Goal: Task Accomplishment & Management: Manage account settings

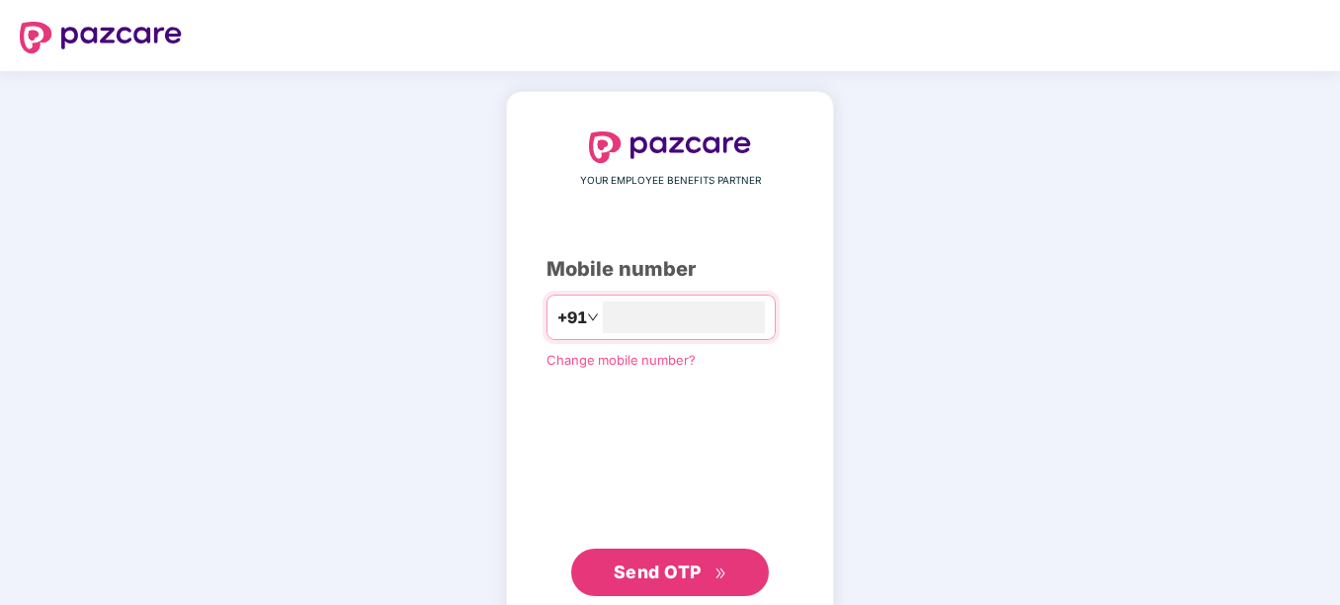
type input "**********"
click at [546, 447] on div "**********" at bounding box center [669, 362] width 247 height 462
click at [640, 595] on div "**********" at bounding box center [670, 362] width 328 height 543
click at [661, 560] on span "Send OTP" at bounding box center [658, 569] width 88 height 21
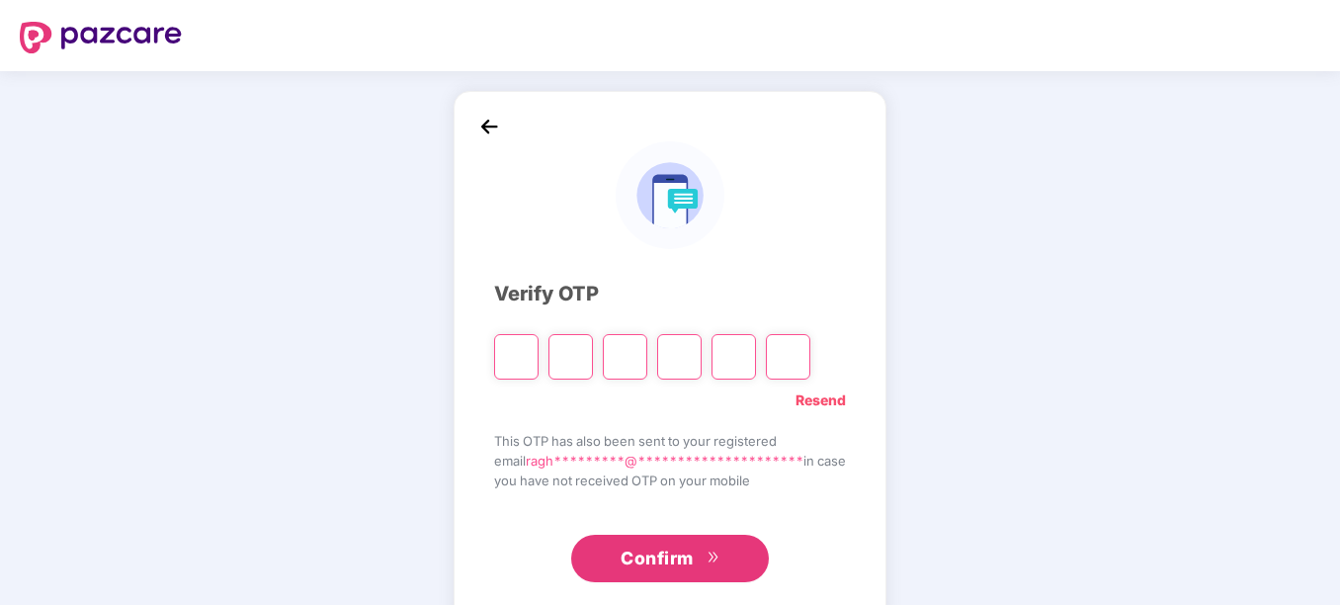
type input "*"
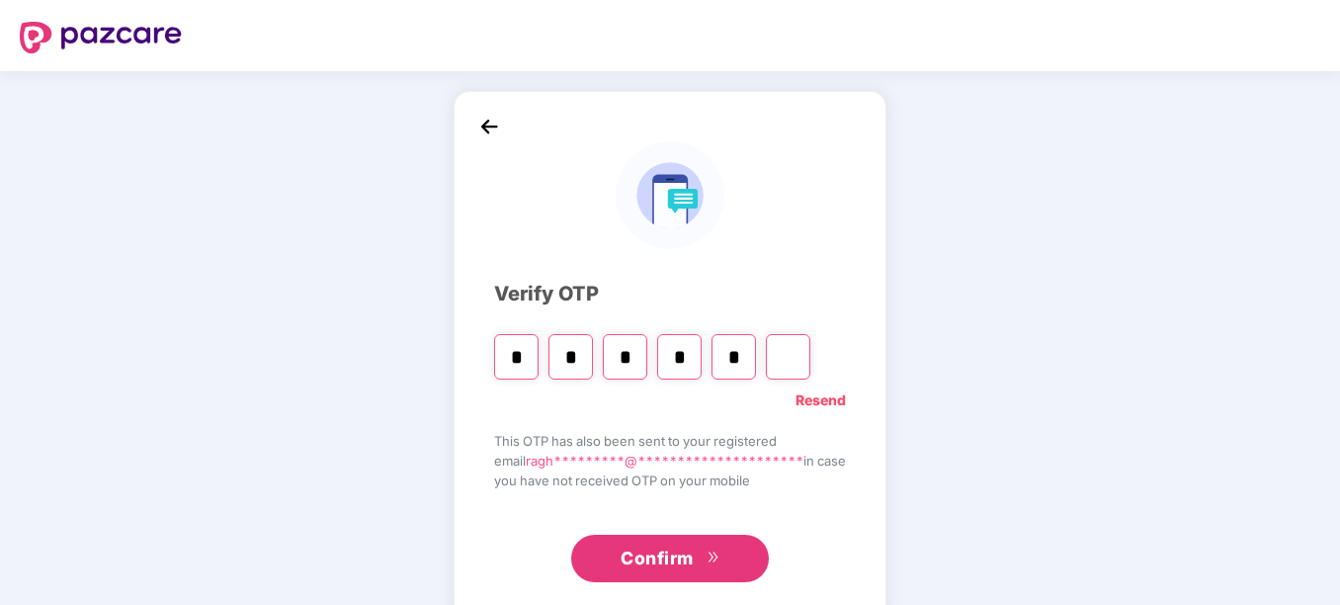
type input "*"
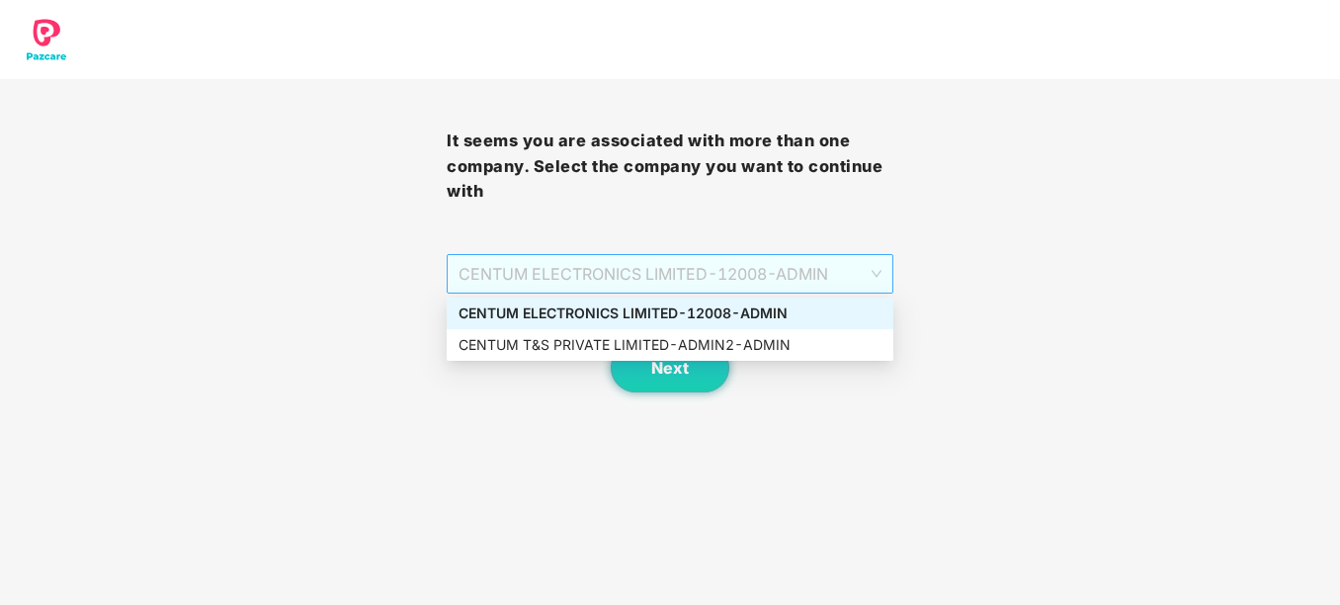
click at [852, 277] on span "CENTUM ELECTRONICS LIMITED - 12008 - ADMIN" at bounding box center [669, 274] width 423 height 38
click at [645, 310] on div "CENTUM ELECTRONICS LIMITED - 12008 - ADMIN" at bounding box center [669, 313] width 423 height 22
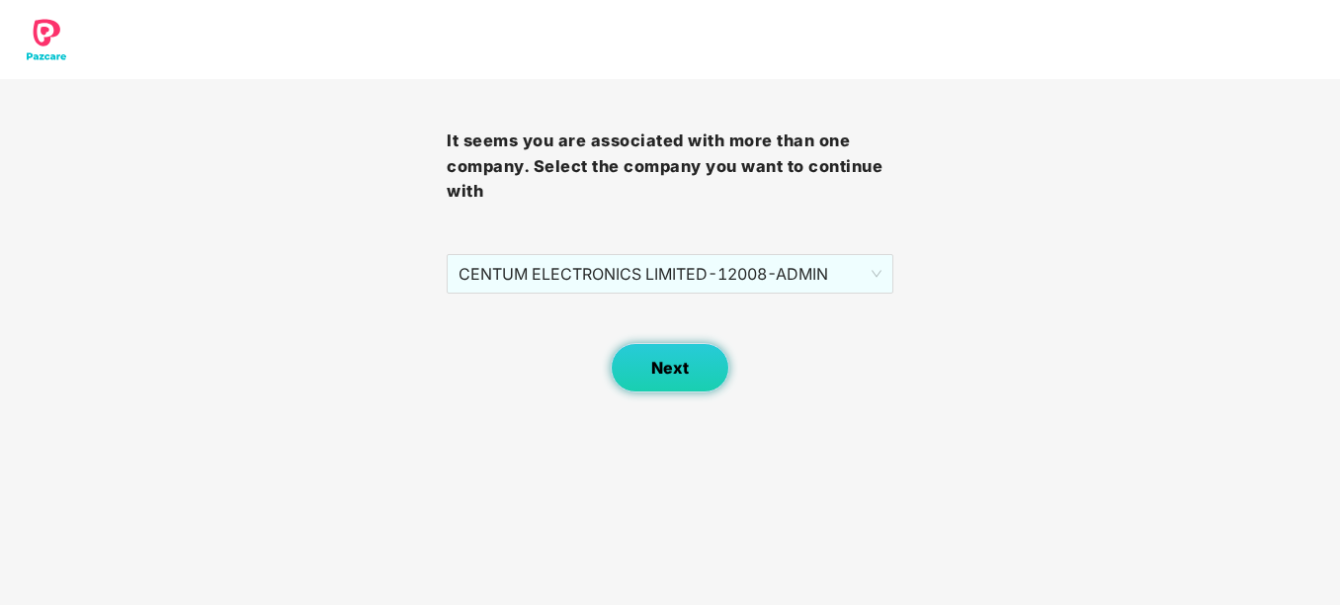
click at [653, 374] on span "Next" at bounding box center [670, 368] width 38 height 19
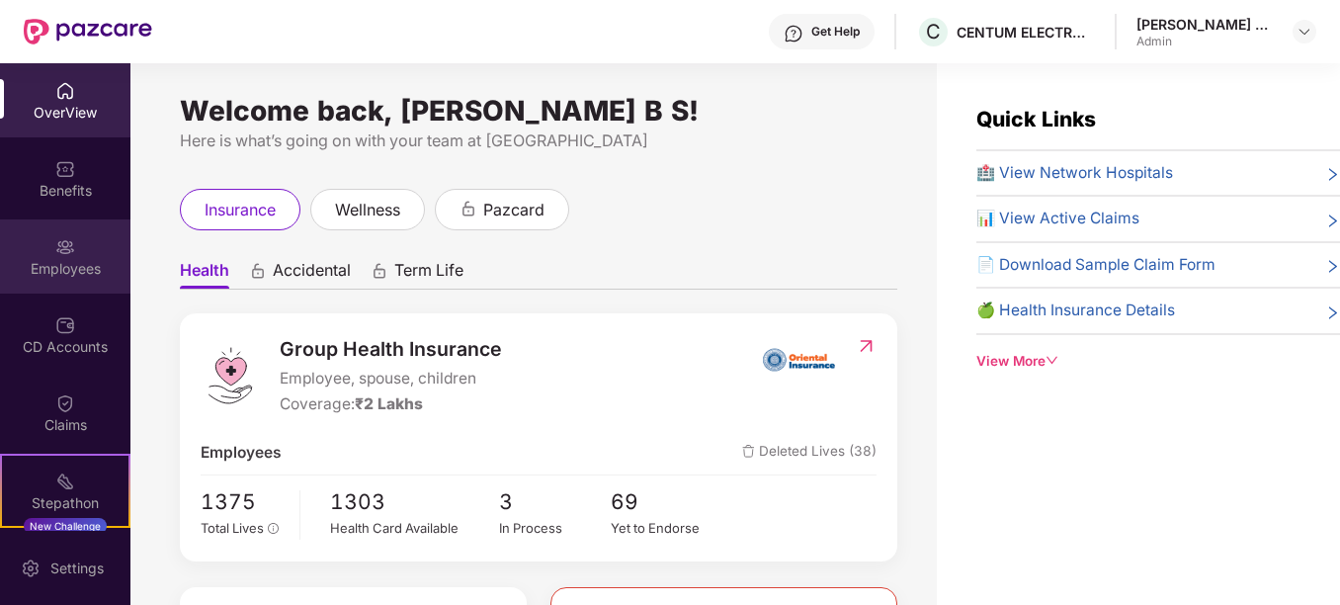
click at [84, 284] on div "Employees" at bounding box center [65, 256] width 130 height 74
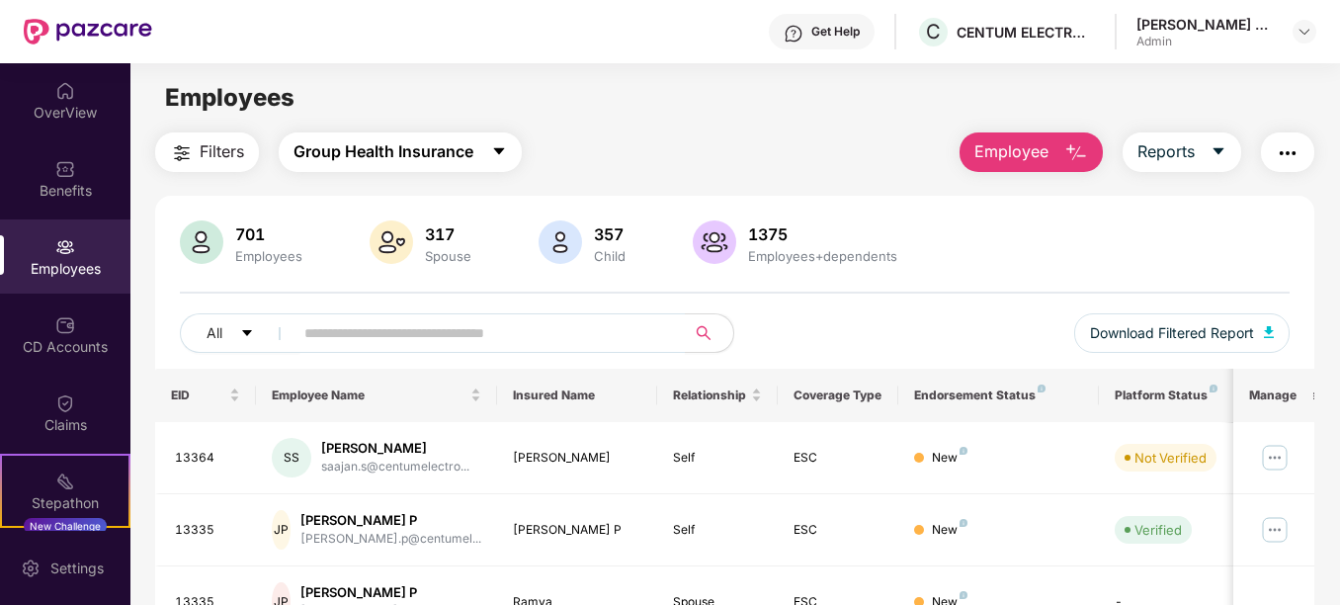
click at [485, 151] on button "Group Health Insurance" at bounding box center [400, 152] width 243 height 40
click at [640, 148] on div "Filters Group Health Insurance Employee Reports" at bounding box center [734, 152] width 1158 height 40
click at [1197, 159] on button "Reports" at bounding box center [1181, 152] width 119 height 40
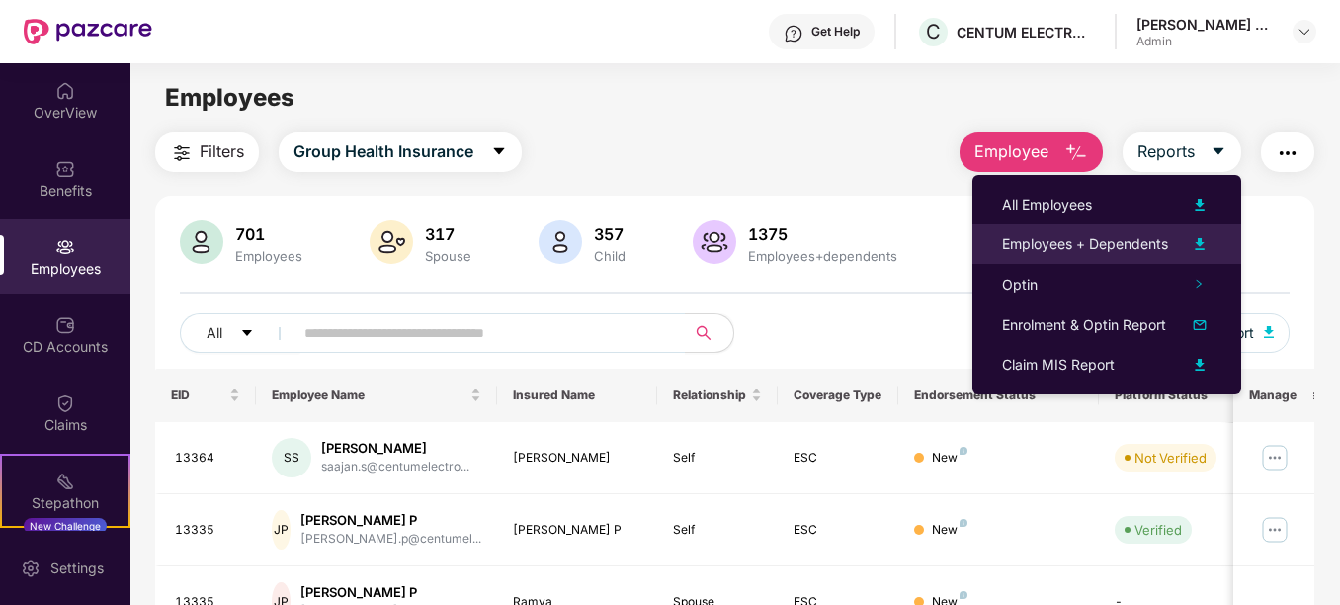
click at [1080, 253] on div "Employees + Dependents" at bounding box center [1085, 244] width 166 height 22
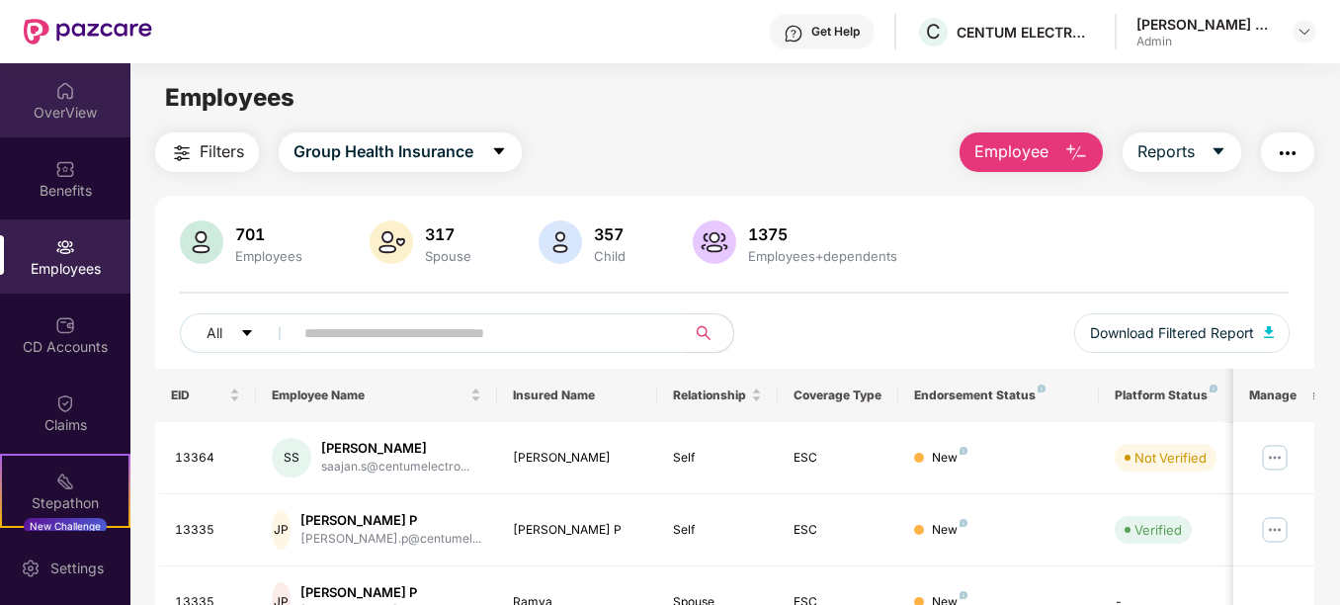
click at [93, 122] on div "OverView" at bounding box center [65, 113] width 130 height 20
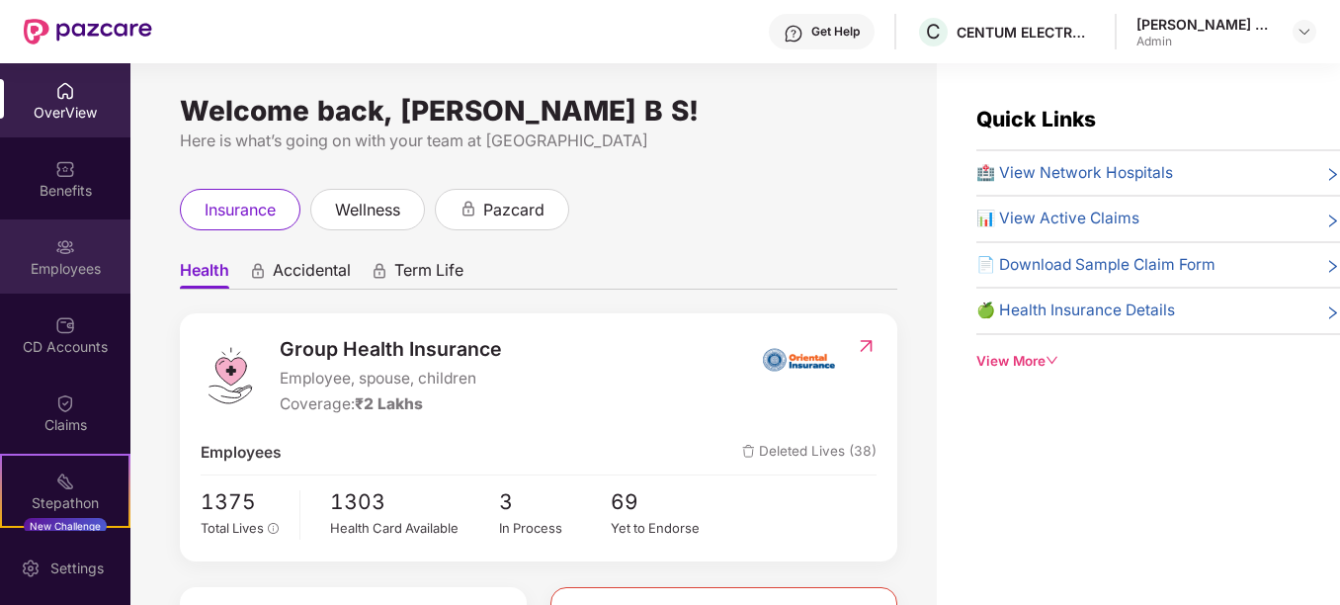
click at [74, 257] on div "Employees" at bounding box center [65, 256] width 130 height 74
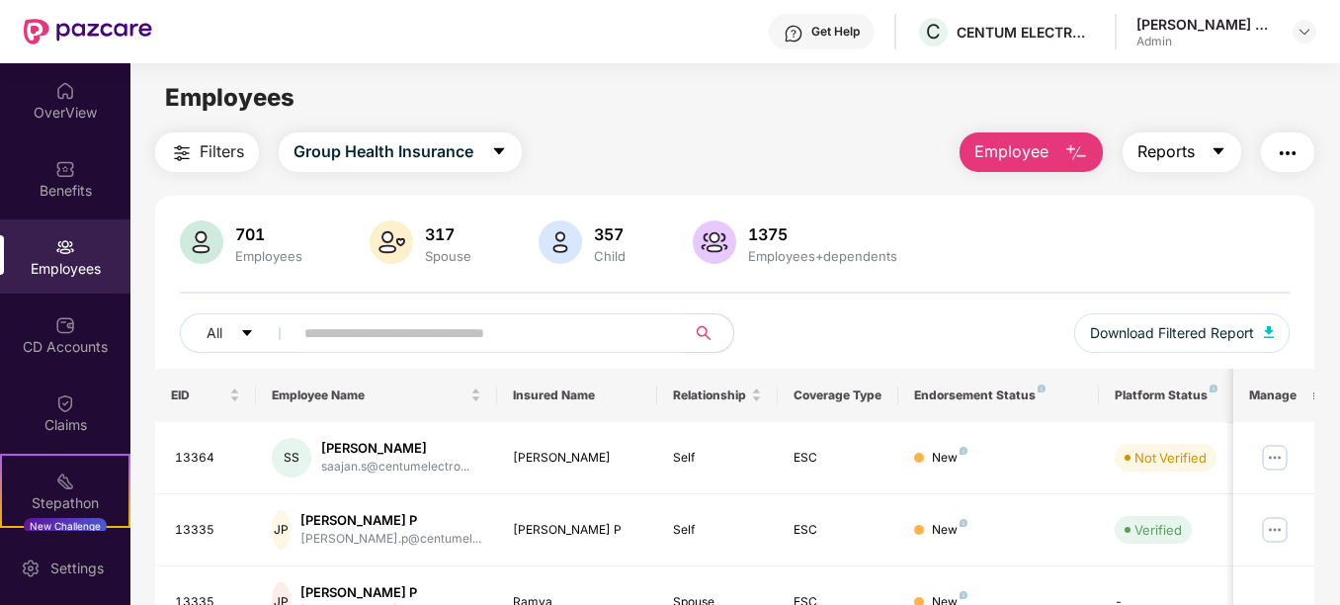
click at [1219, 143] on icon "caret-down" at bounding box center [1218, 151] width 16 height 16
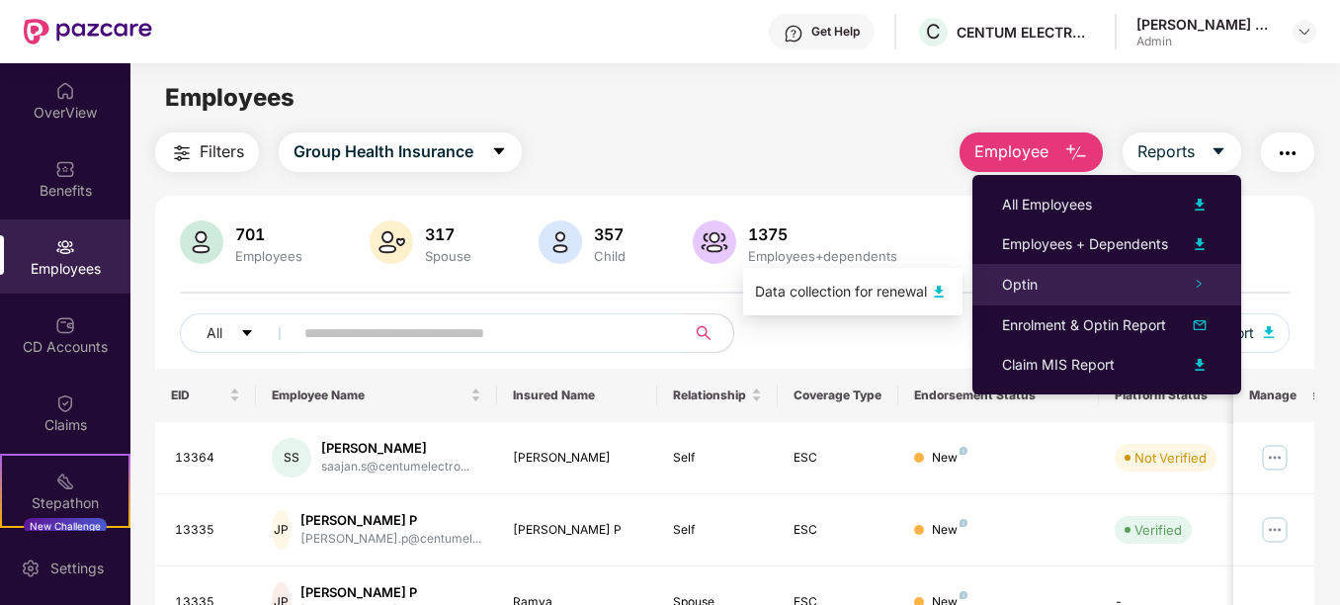
click at [1037, 283] on span "Optin" at bounding box center [1020, 284] width 36 height 17
click at [811, 283] on div "Data collection for renewal" at bounding box center [841, 292] width 172 height 22
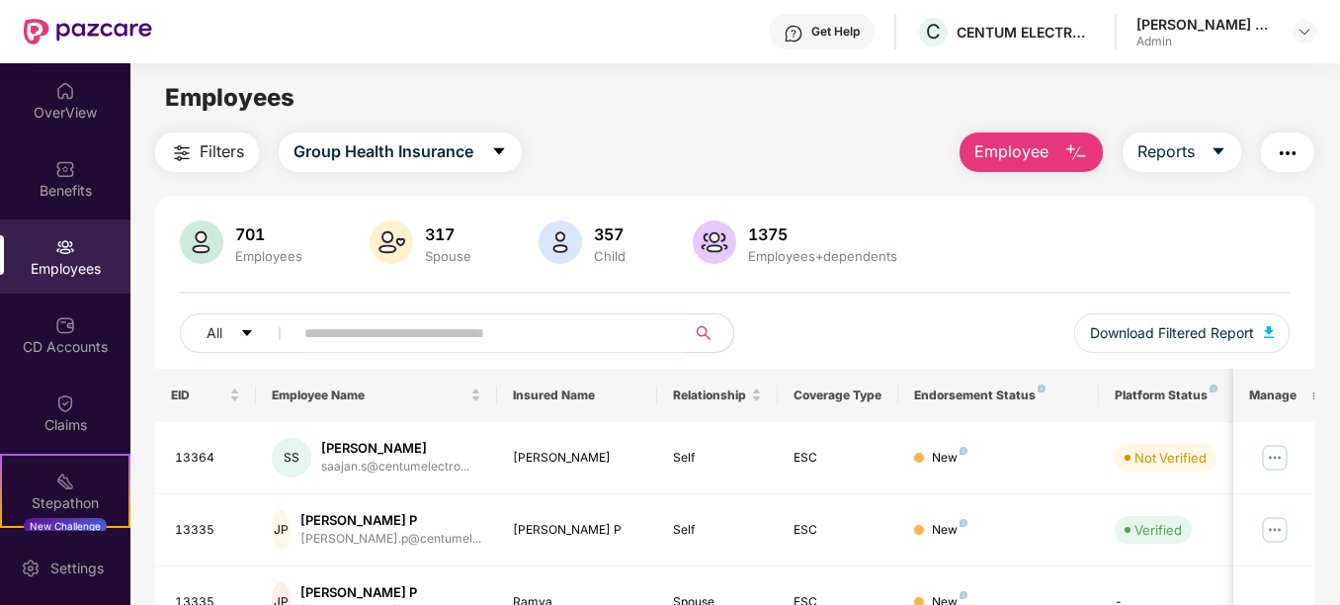
click at [74, 263] on div "Employees" at bounding box center [65, 269] width 130 height 20
click at [445, 325] on input "text" at bounding box center [481, 333] width 354 height 30
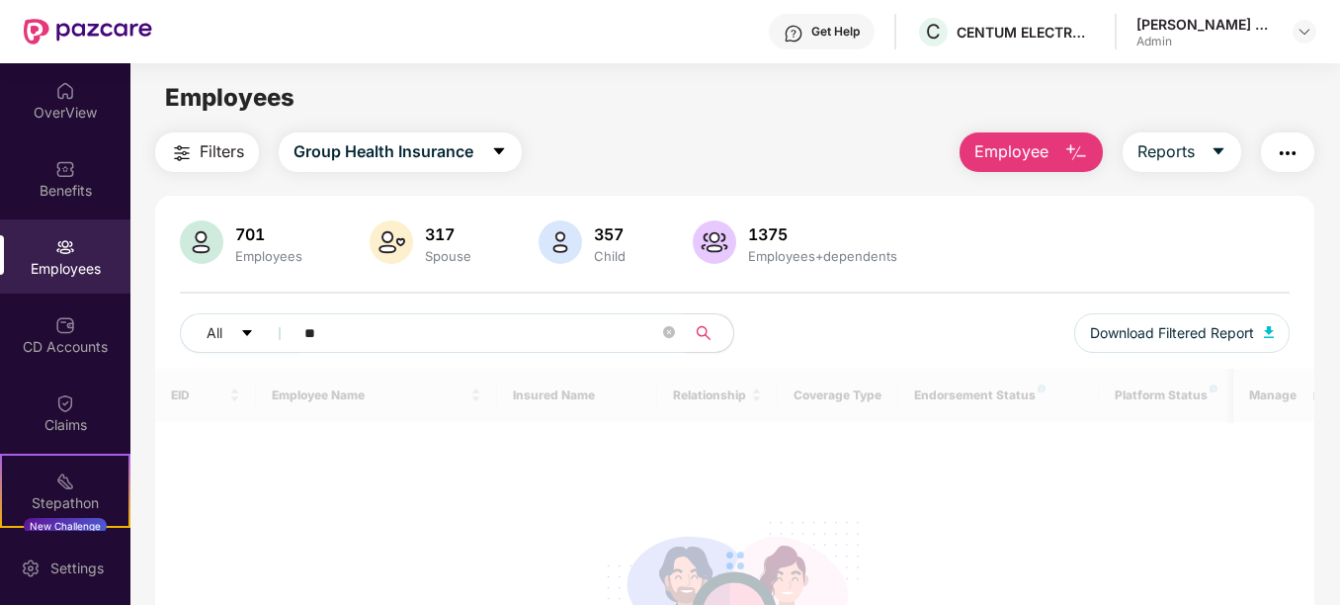
type input "*"
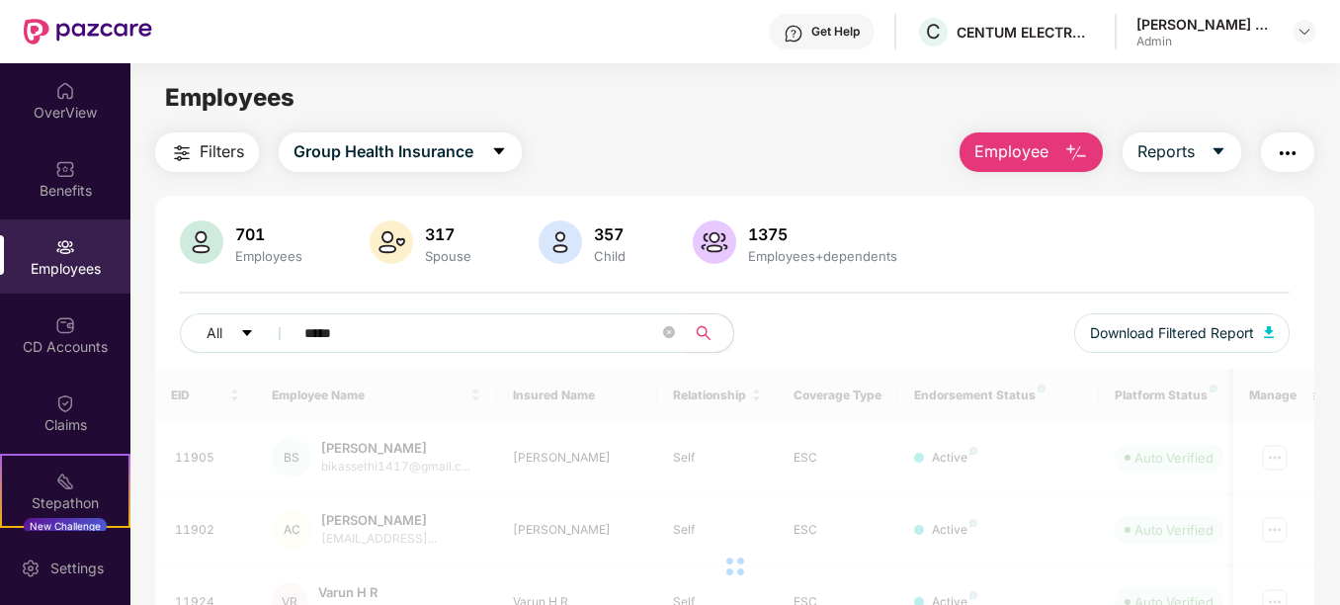
type input "*****"
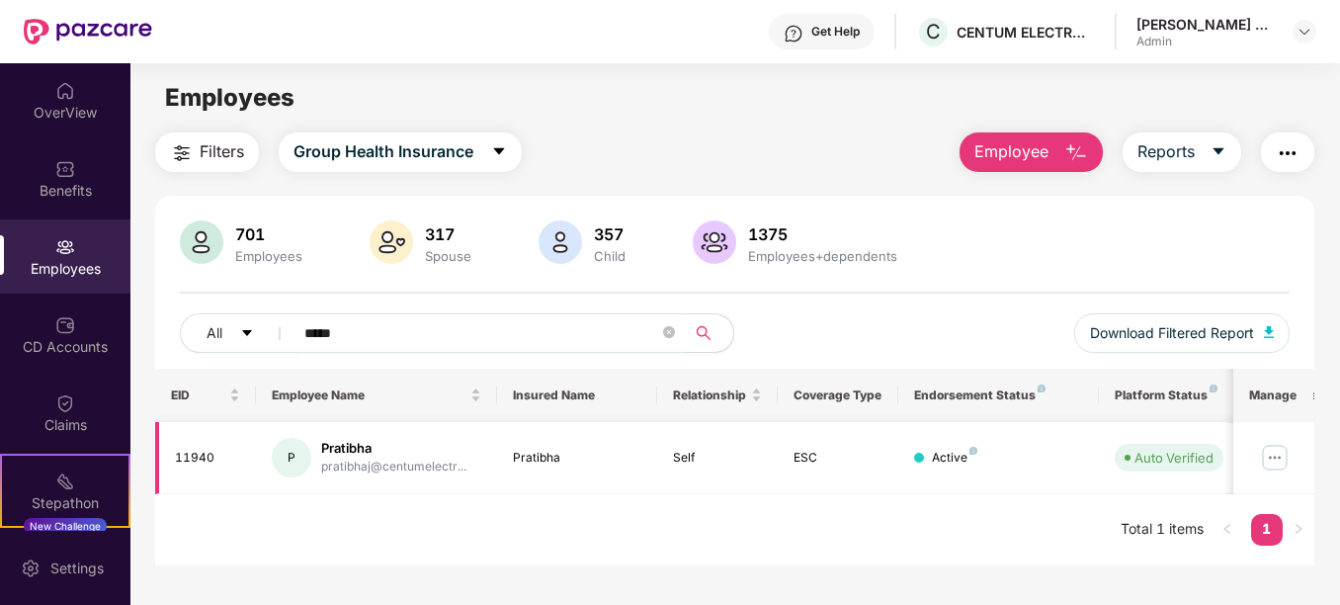
click at [1278, 462] on img at bounding box center [1275, 458] width 32 height 32
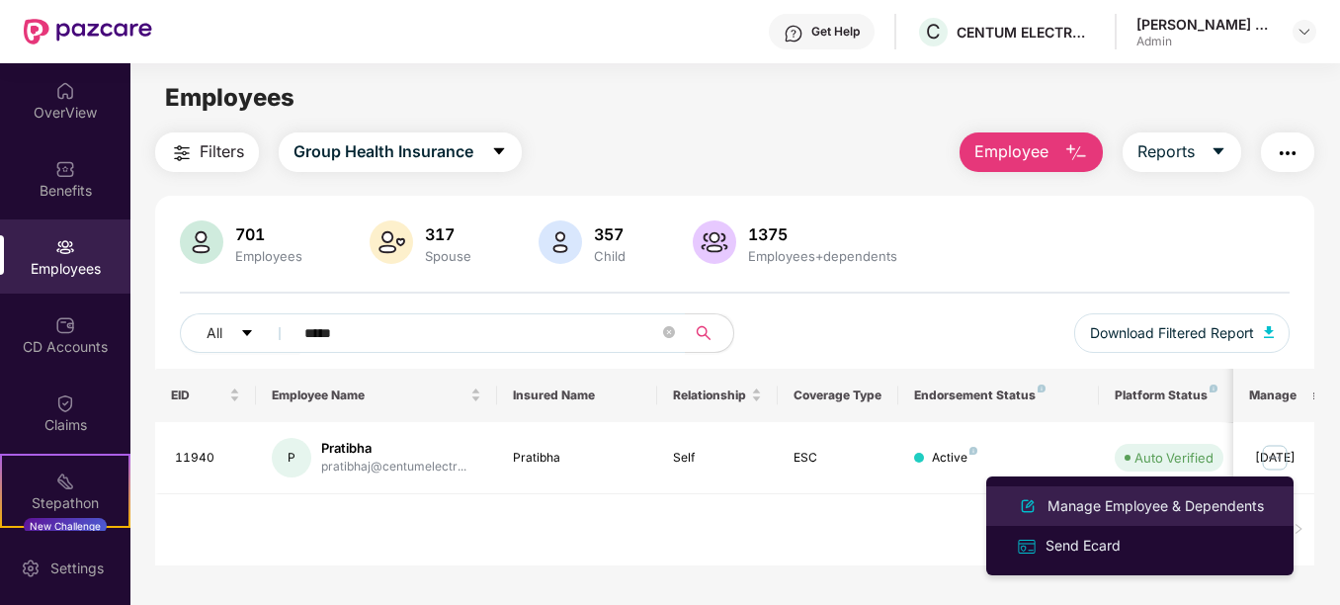
click at [1101, 504] on div "Manage Employee & Dependents" at bounding box center [1155, 506] width 224 height 22
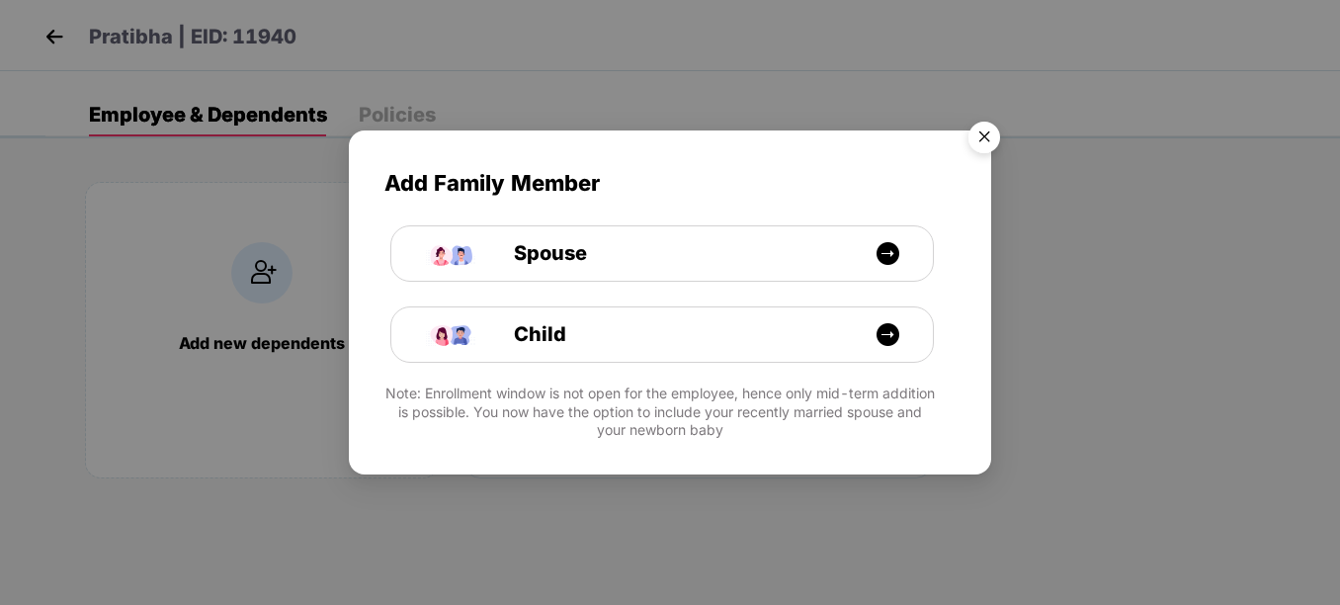
click at [975, 132] on img "Close" at bounding box center [983, 140] width 55 height 55
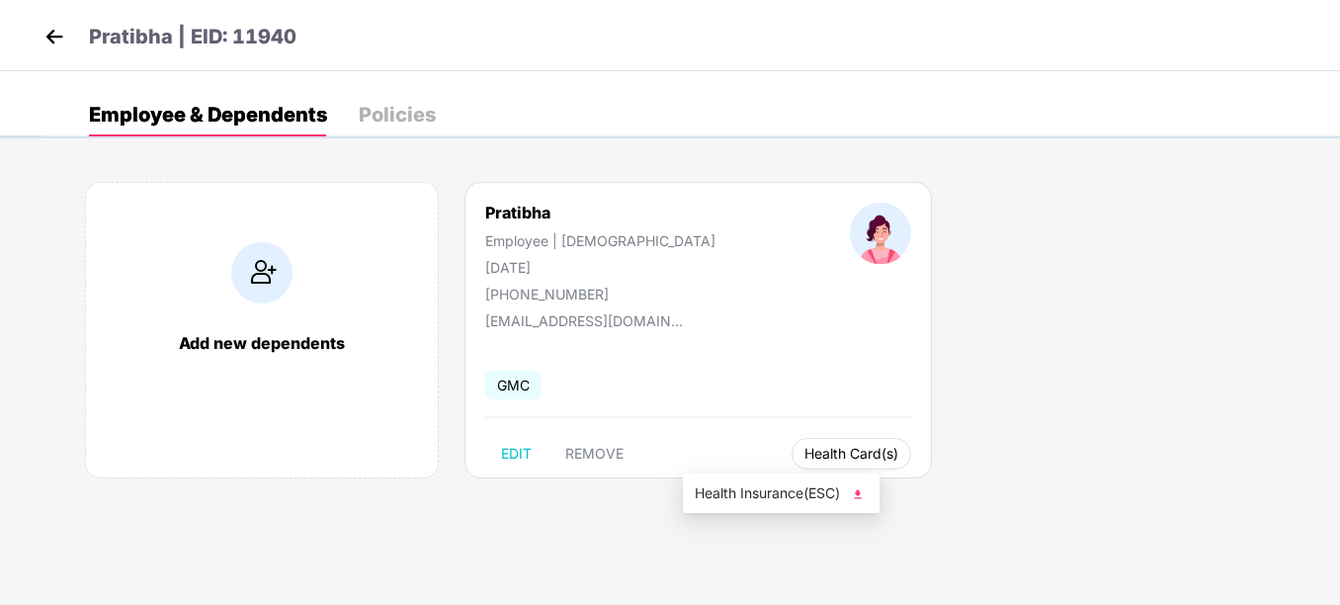
click at [791, 462] on button "Health Card(s)" at bounding box center [851, 454] width 120 height 32
click at [861, 499] on img at bounding box center [858, 494] width 20 height 20
